Goal: Transaction & Acquisition: Purchase product/service

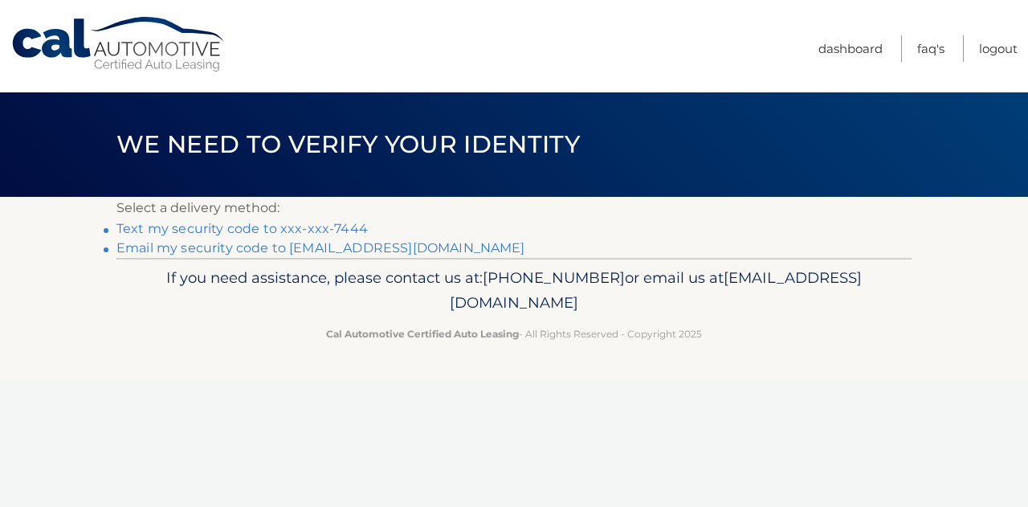
click at [238, 222] on link "Text my security code to xxx-xxx-7444" at bounding box center [241, 228] width 251 height 15
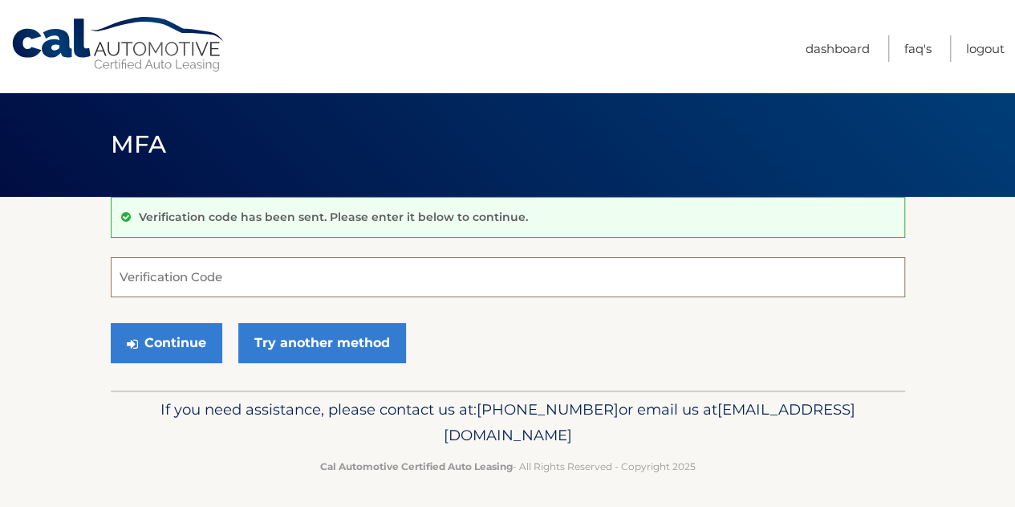
click at [232, 272] on input "Verification Code" at bounding box center [508, 277] width 795 height 40
type input "032476"
click at [111, 323] on button "Continue" at bounding box center [167, 343] width 112 height 40
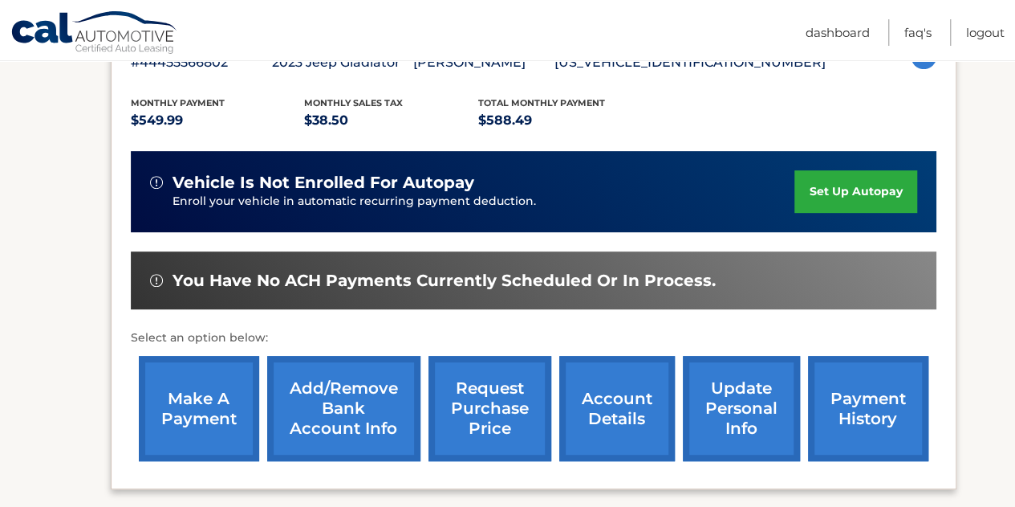
scroll to position [321, 0]
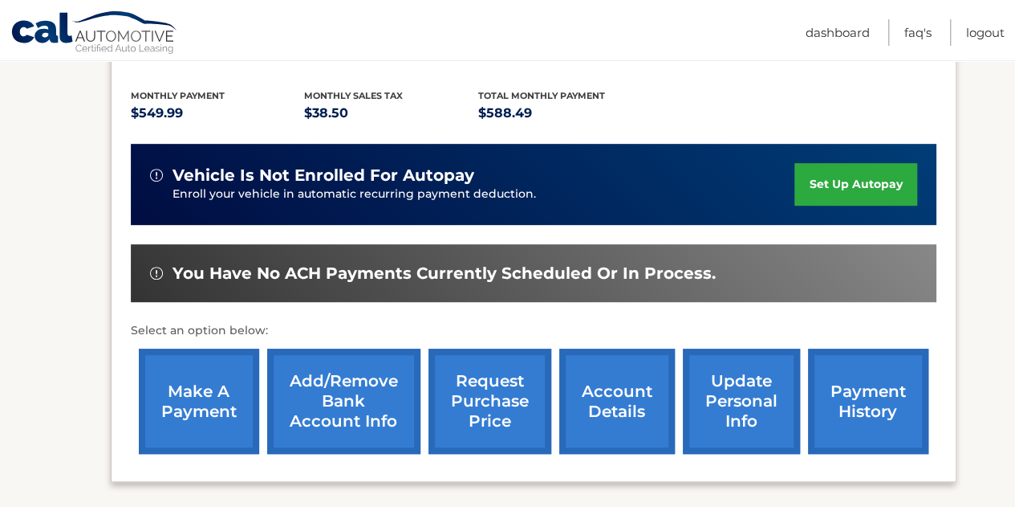
click at [199, 385] on link "make a payment" at bounding box center [199, 400] width 120 height 105
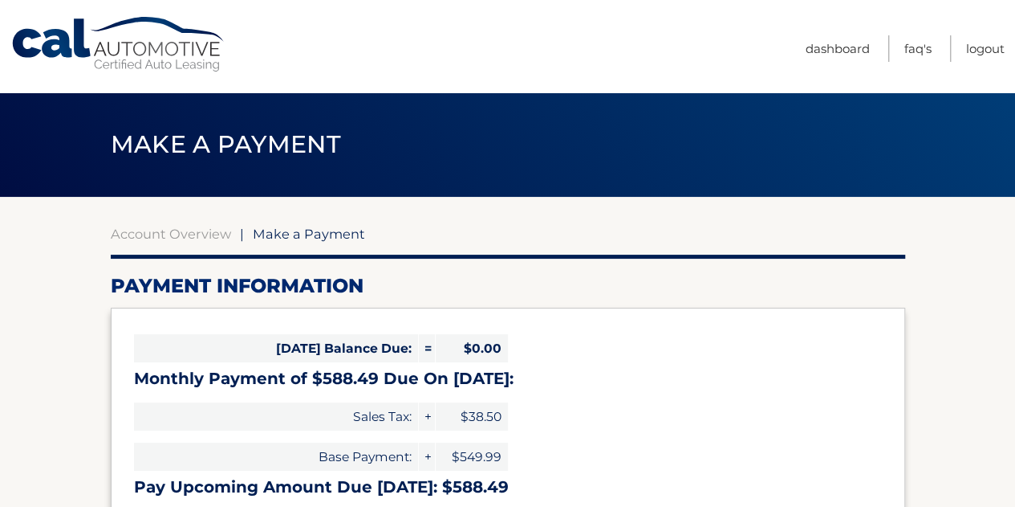
select select "ZTViODU0NzgtYTk4Zi00ODVjLWEwYzEtM2Q4OGM3MWJkNWM3"
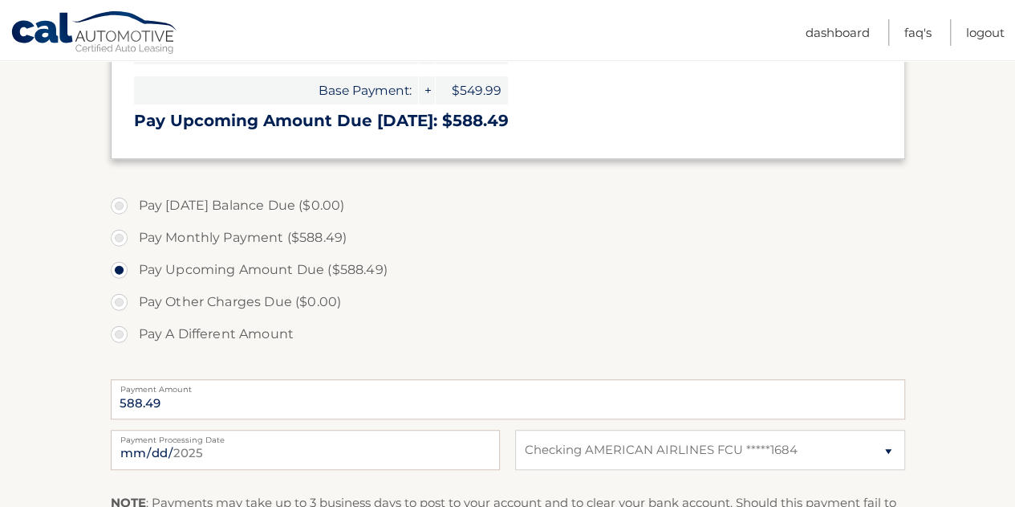
scroll to position [401, 0]
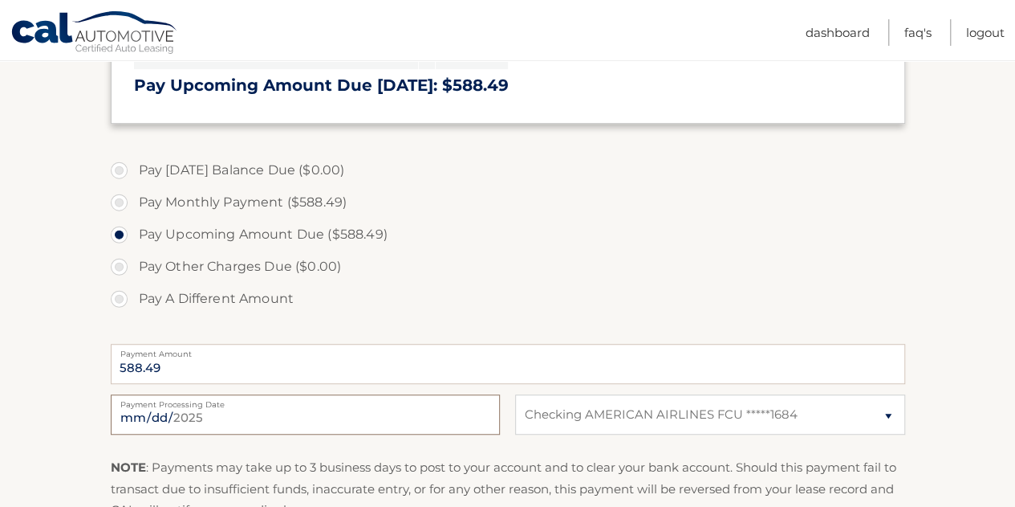
click at [363, 419] on input "[DATE]" at bounding box center [305, 414] width 389 height 40
type input "[DATE]"
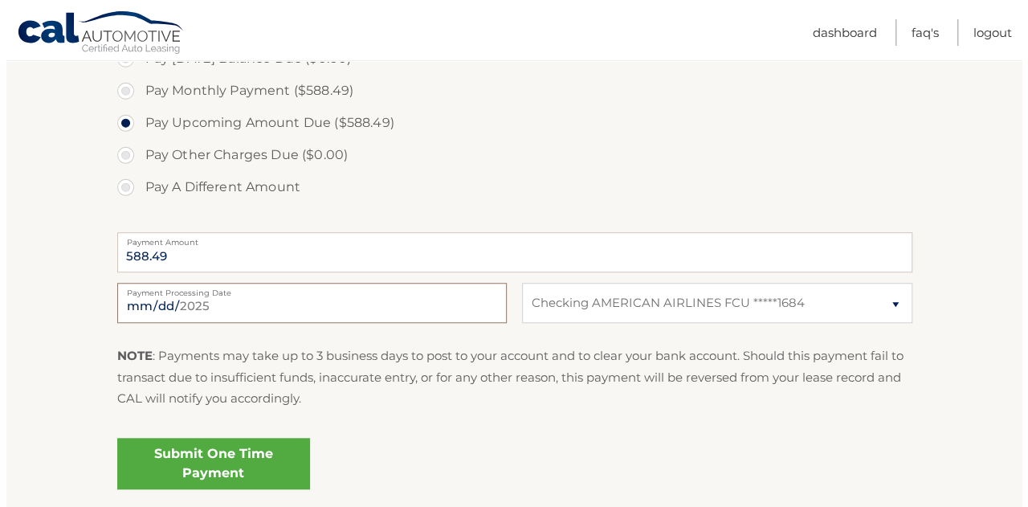
scroll to position [562, 0]
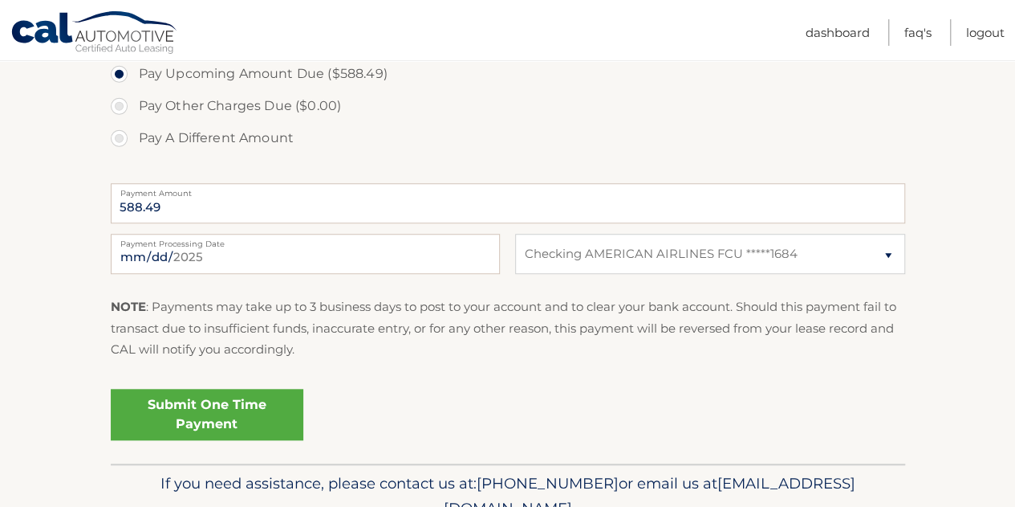
click at [198, 415] on link "Submit One Time Payment" at bounding box center [207, 414] width 193 height 51
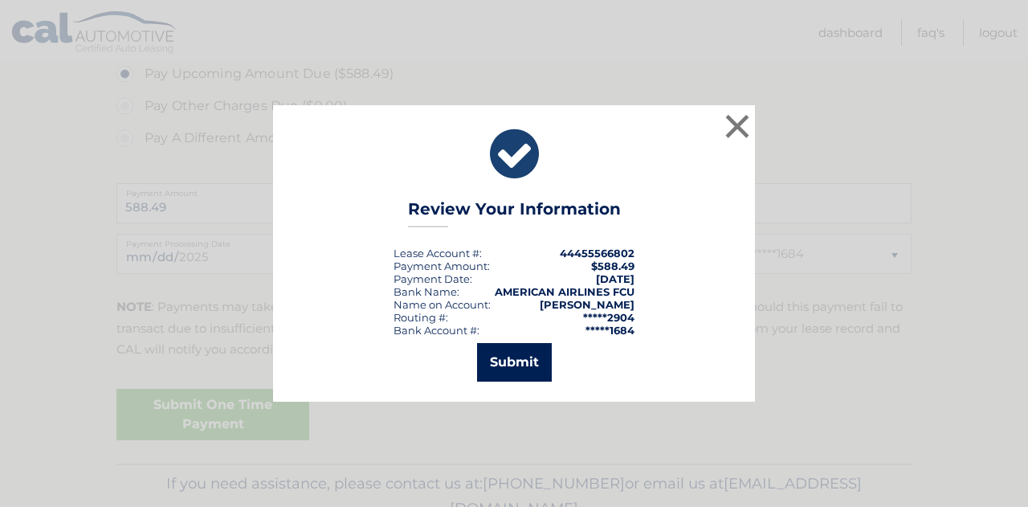
click at [511, 360] on button "Submit" at bounding box center [514, 362] width 75 height 39
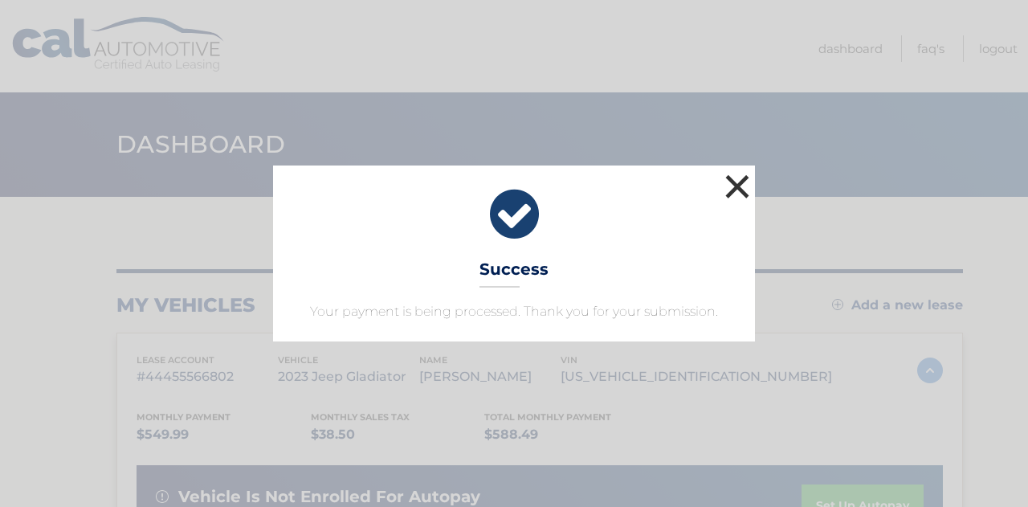
click at [742, 180] on button "×" at bounding box center [737, 186] width 32 height 32
